Goal: Obtain resource: Download file/media

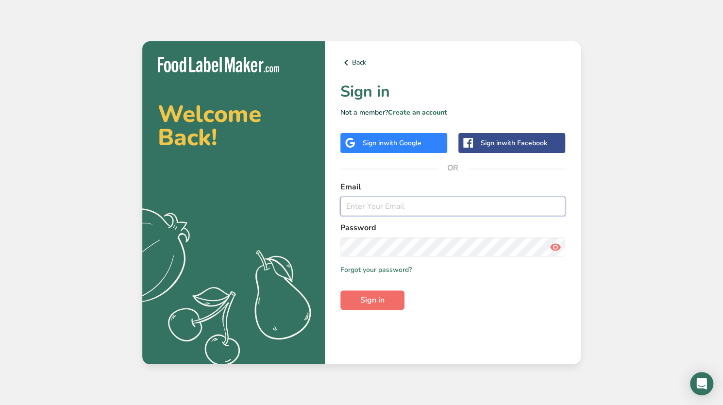
type input "[PERSON_NAME][EMAIL_ADDRESS][PERSON_NAME][DOMAIN_NAME]"
click at [369, 302] on span "Sign in" at bounding box center [372, 300] width 24 height 12
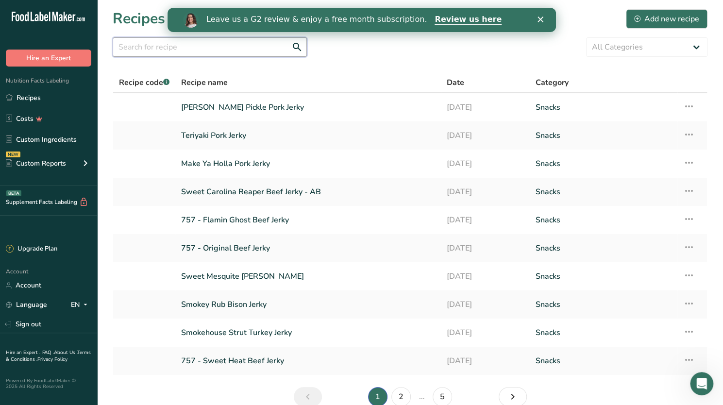
click at [247, 42] on input "text" at bounding box center [210, 46] width 194 height 19
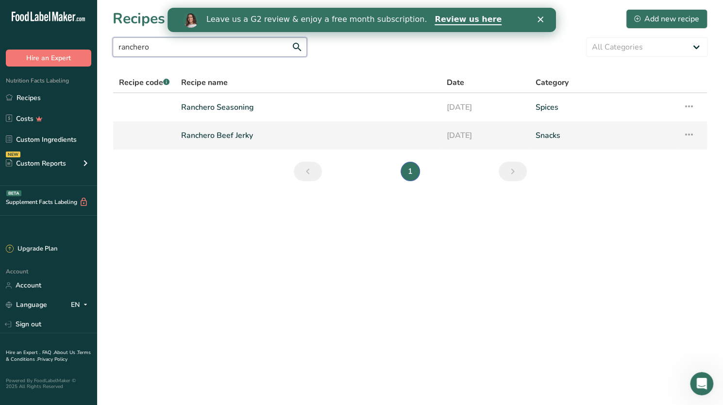
type input "ranchero"
click at [198, 136] on link "Ranchero Beef Jerky" at bounding box center [308, 135] width 254 height 20
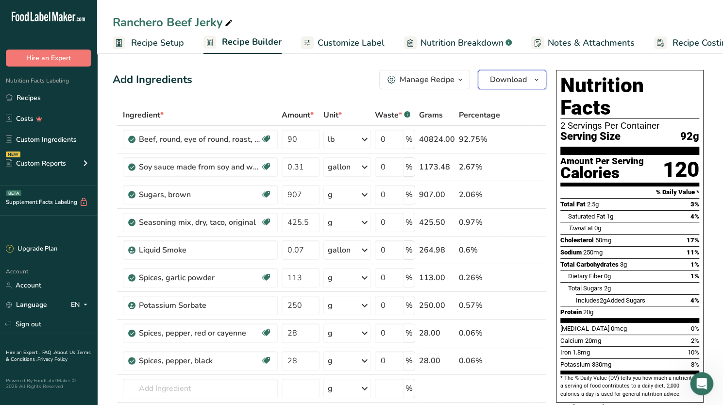
click at [535, 76] on icon "button" at bounding box center [537, 80] width 8 height 12
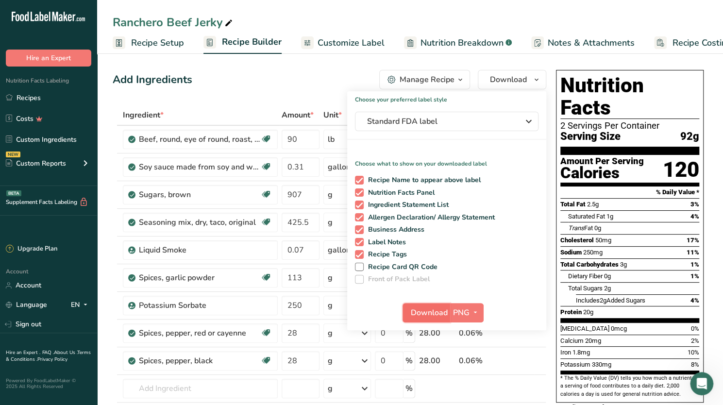
click at [429, 310] on span "Download" at bounding box center [429, 313] width 37 height 12
